Goal: Task Accomplishment & Management: Use online tool/utility

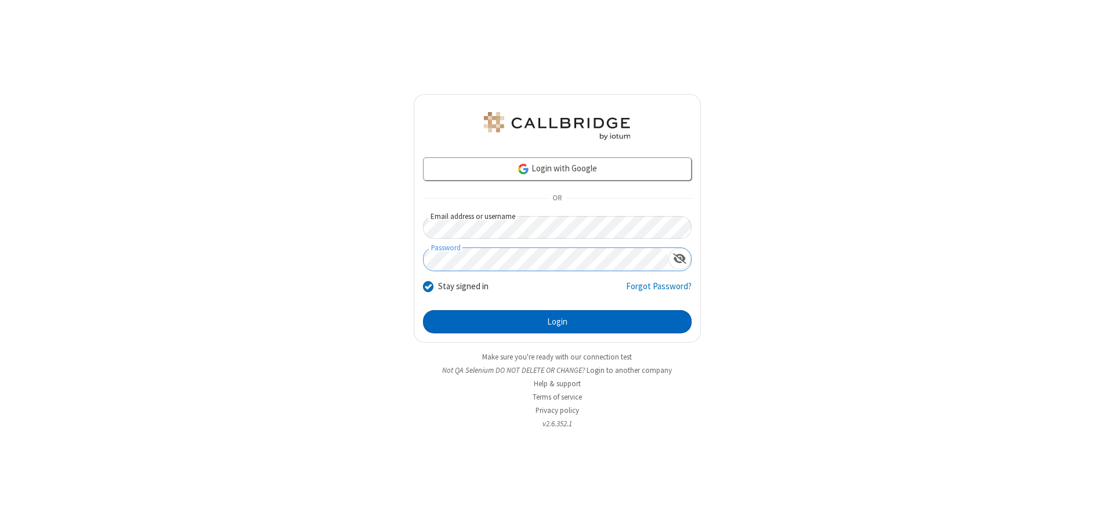
click at [557, 322] on button "Login" at bounding box center [557, 321] width 269 height 23
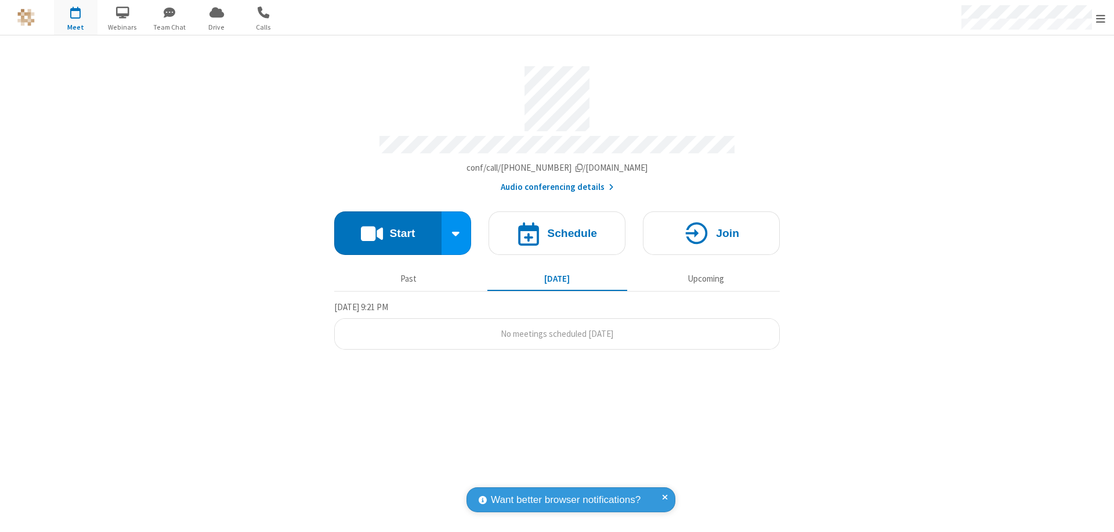
click at [388, 228] on button "Start" at bounding box center [387, 233] width 107 height 44
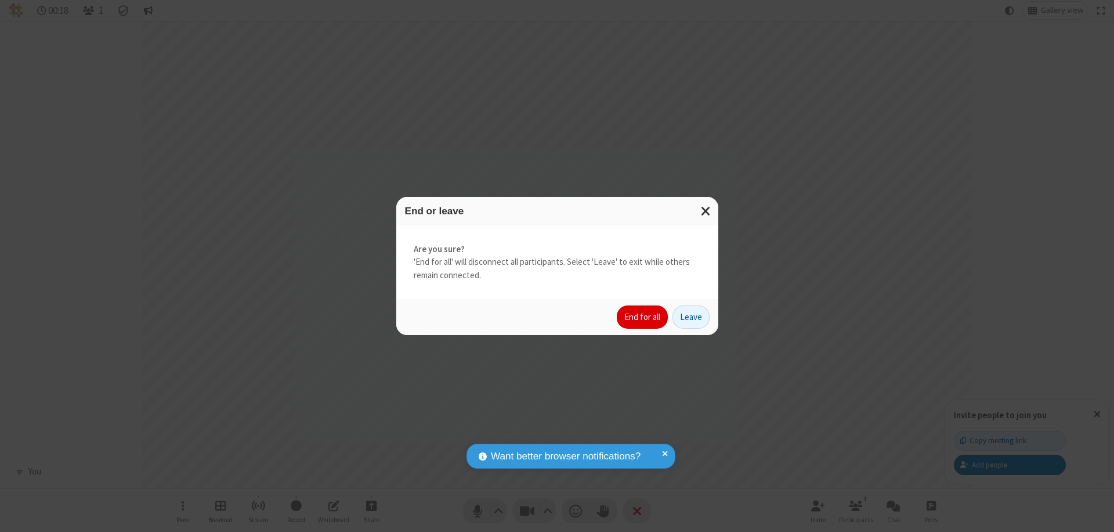
click at [643, 317] on button "End for all" at bounding box center [642, 316] width 51 height 23
